Goal: Find specific page/section: Find specific page/section

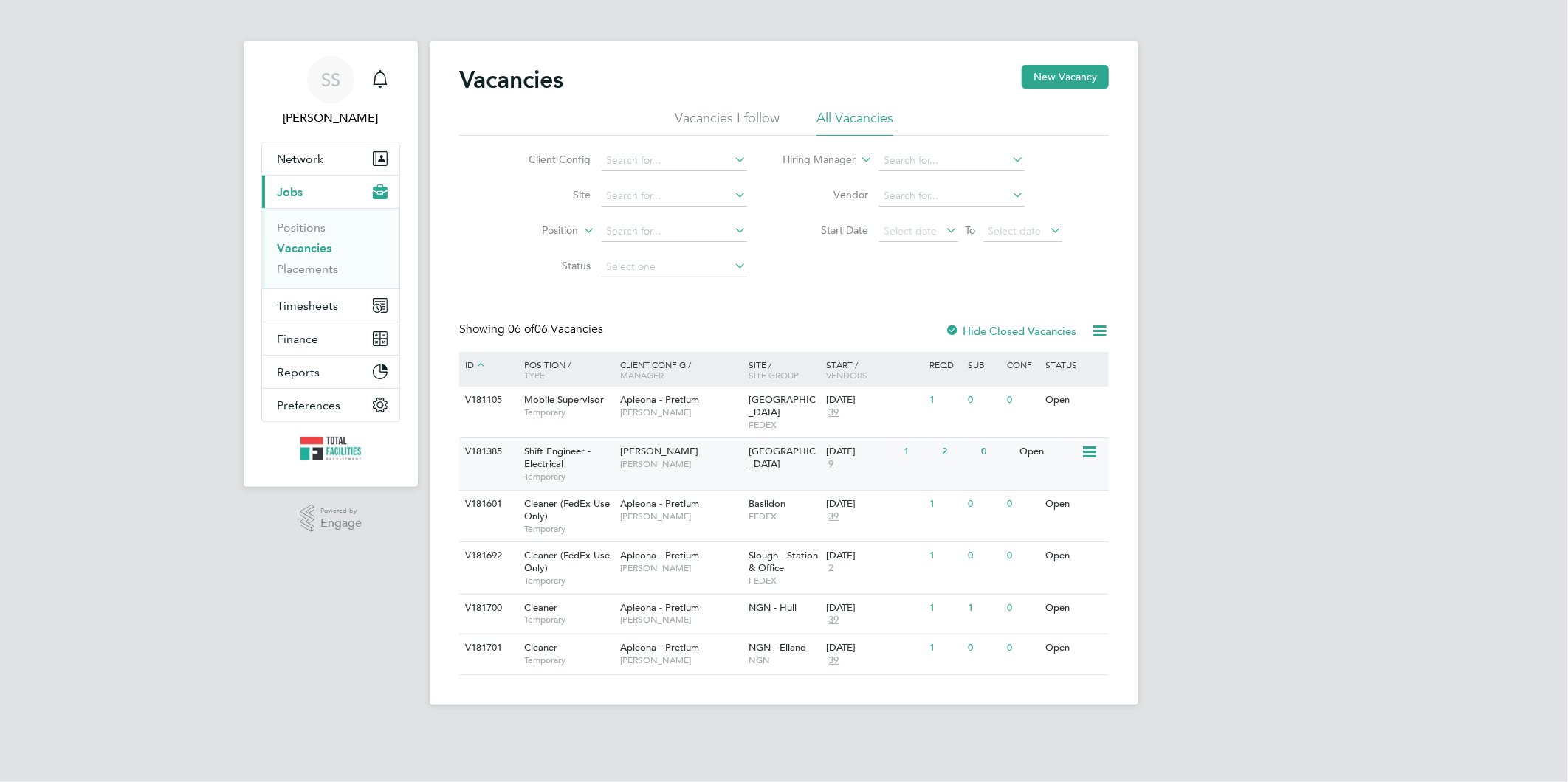
click at [613, 454] on div "Shift Engineer - Electrical Temporary" at bounding box center [564, 464] width 104 height 51
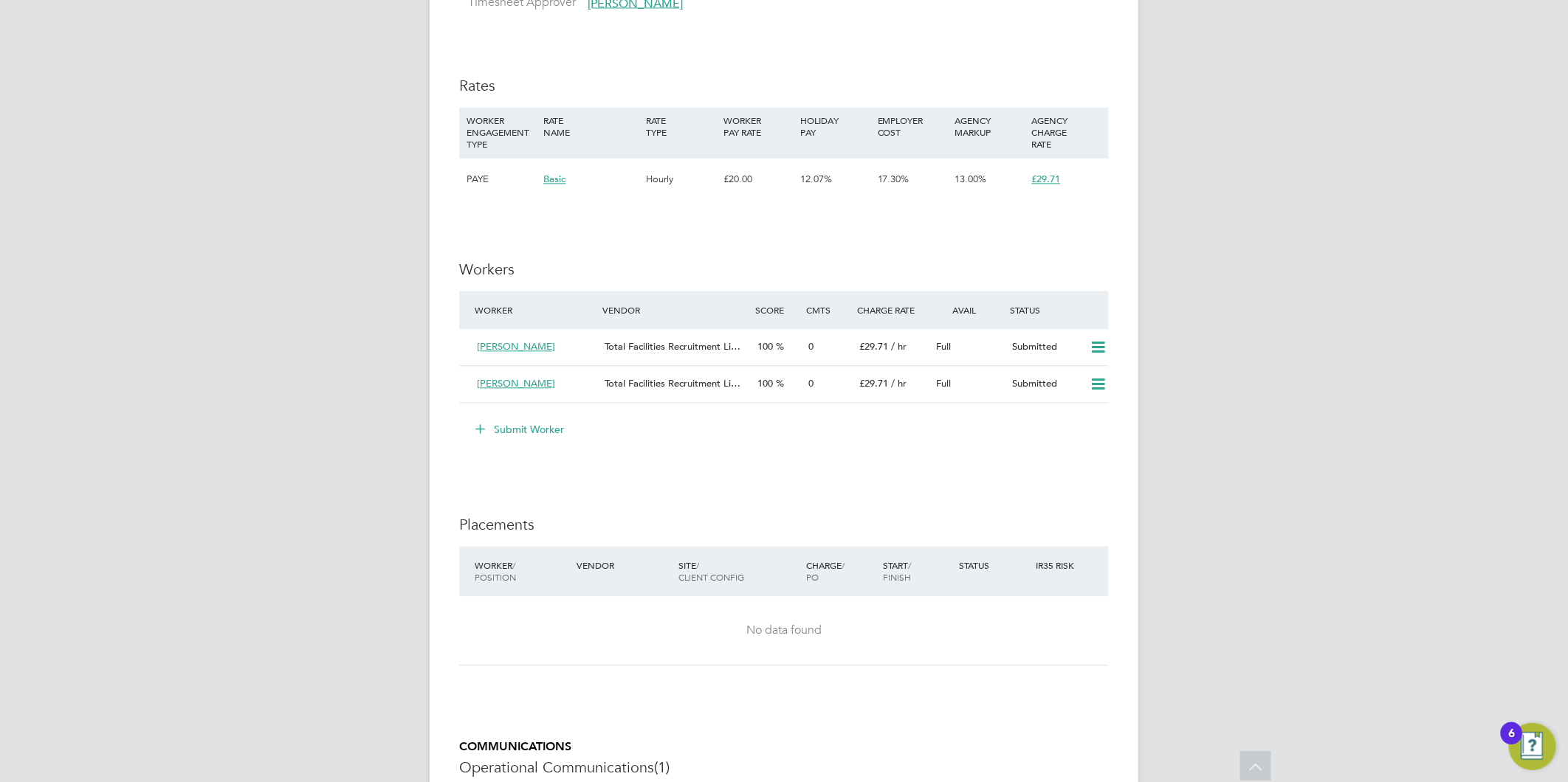
scroll to position [2192, 0]
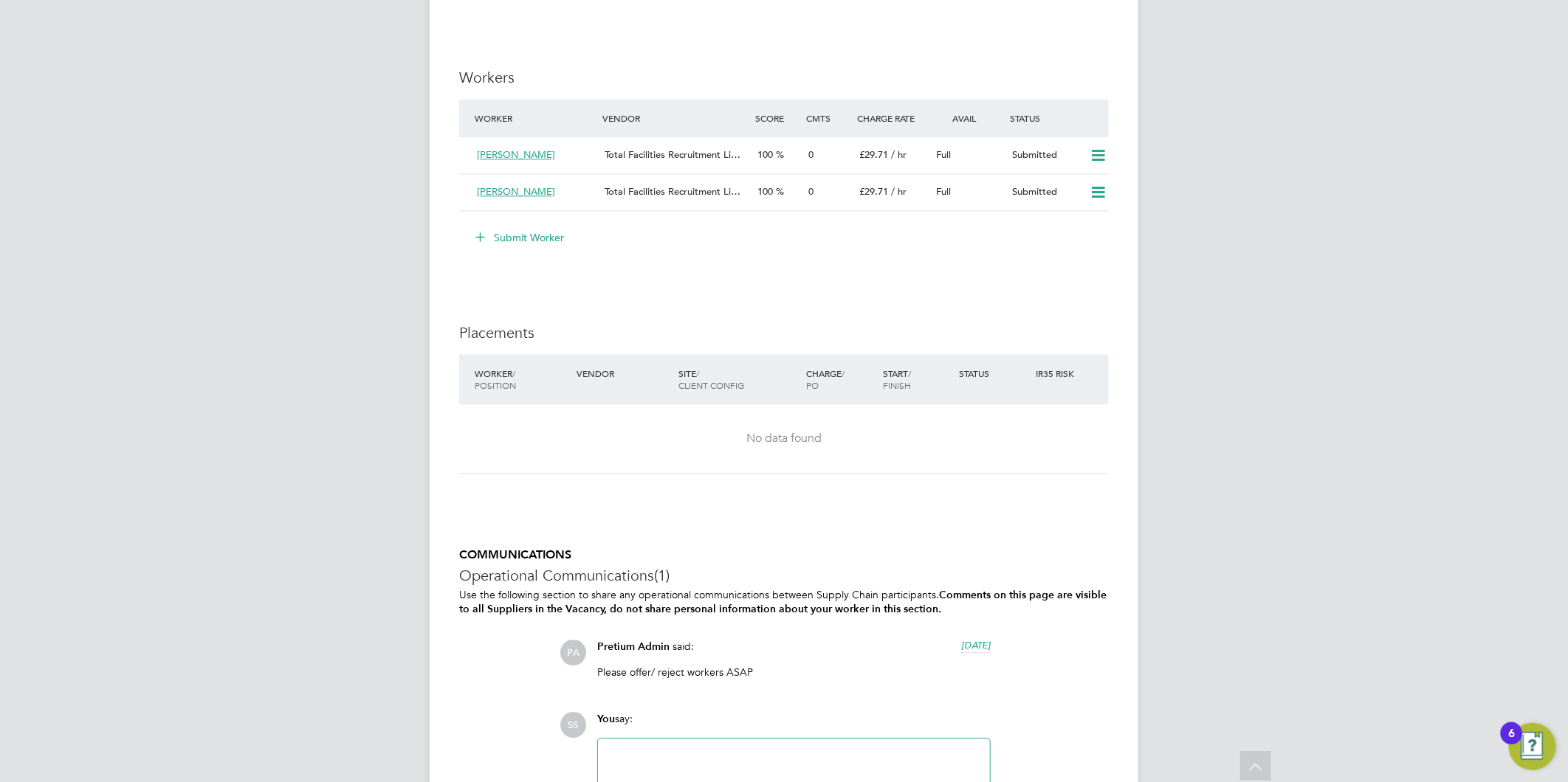
click at [932, 750] on div at bounding box center [793, 779] width 374 height 64
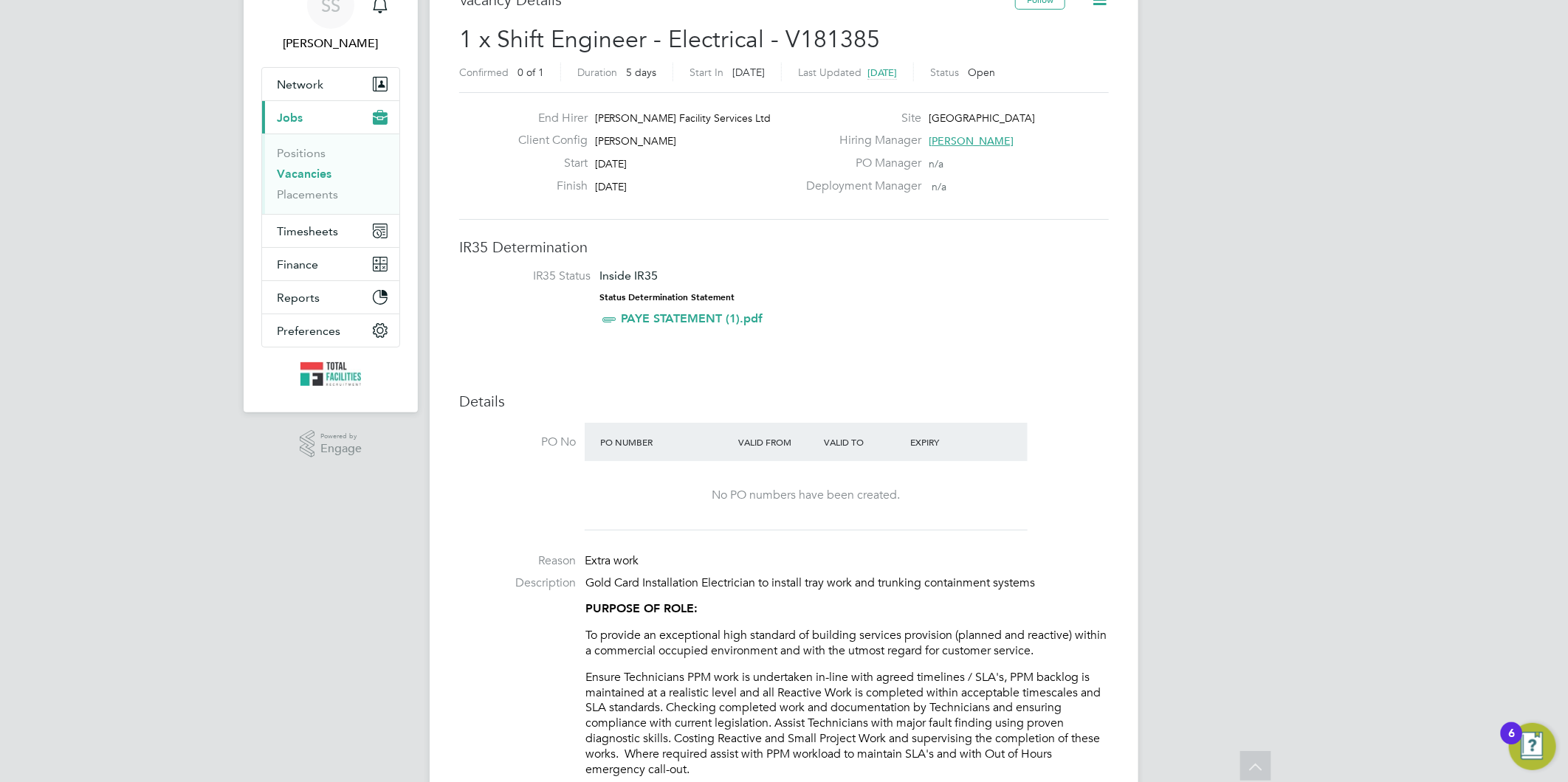
scroll to position [0, 0]
